Goal: Find specific page/section: Find specific page/section

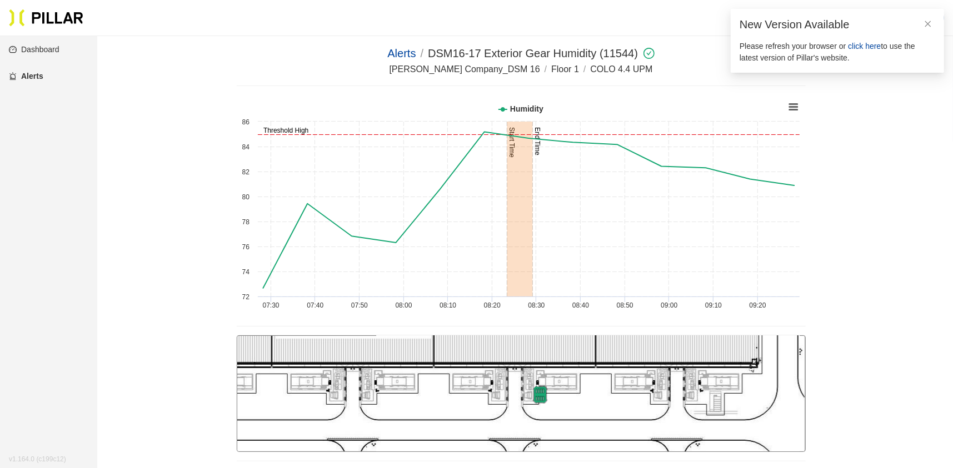
click at [864, 47] on span "click here" at bounding box center [864, 46] width 33 height 9
